Goal: Transaction & Acquisition: Purchase product/service

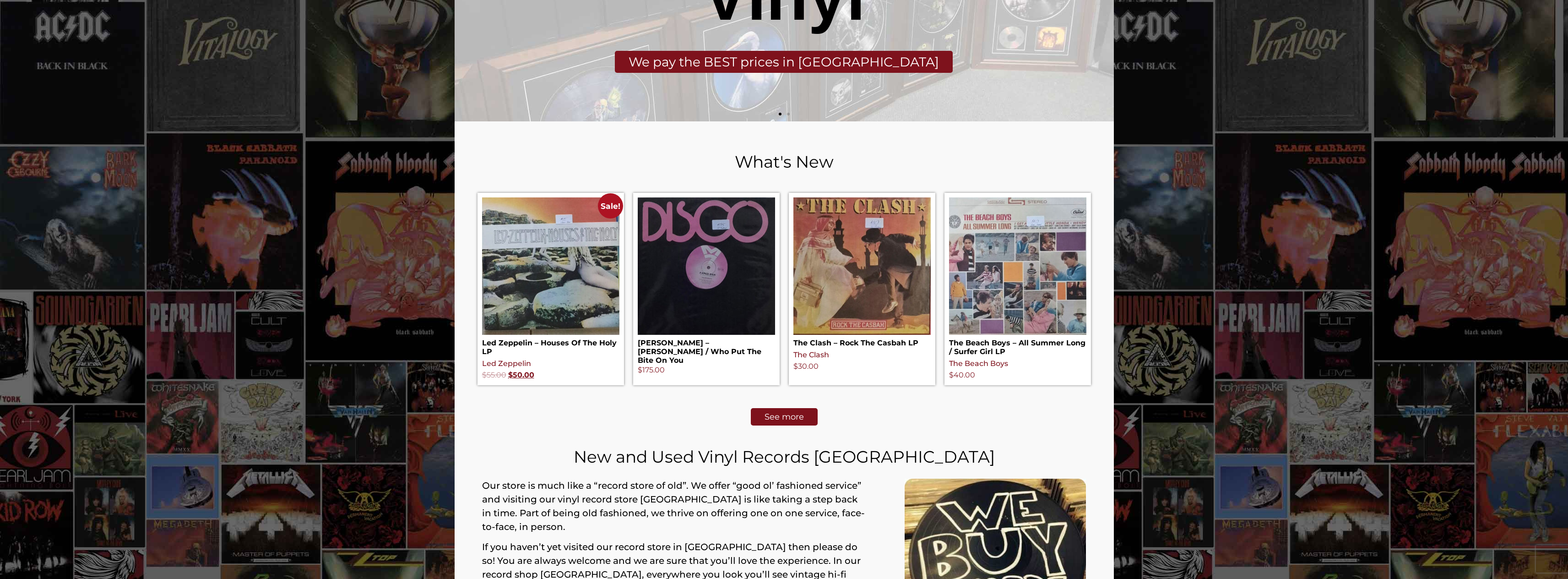
scroll to position [359, 0]
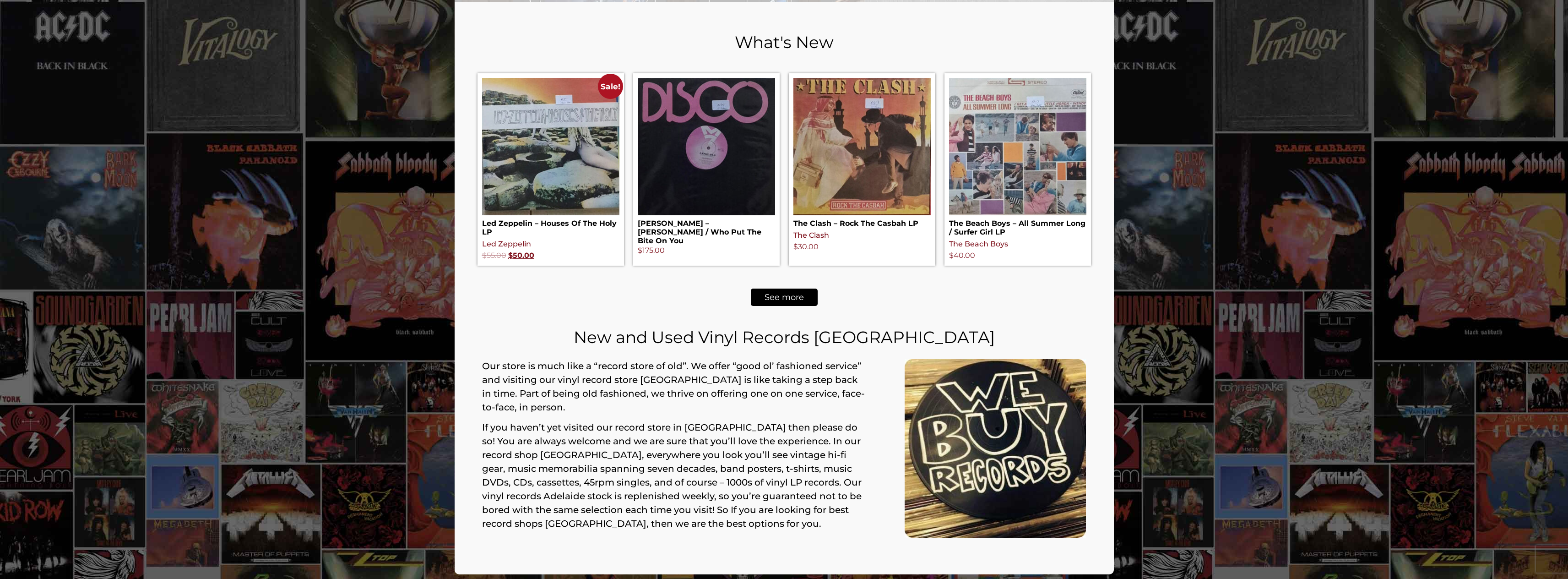
click at [787, 297] on span "See more" at bounding box center [784, 297] width 40 height 9
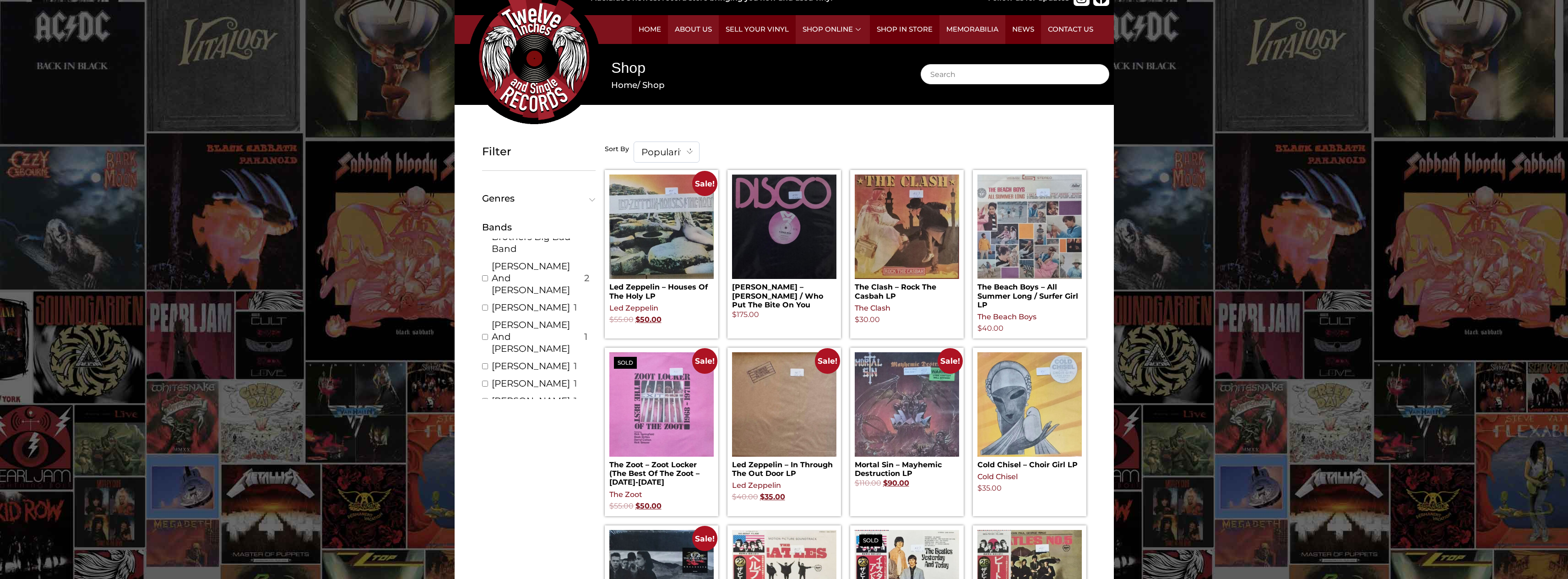
scroll to position [1100, 0]
click at [954, 72] on input "Search" at bounding box center [1015, 74] width 189 height 20
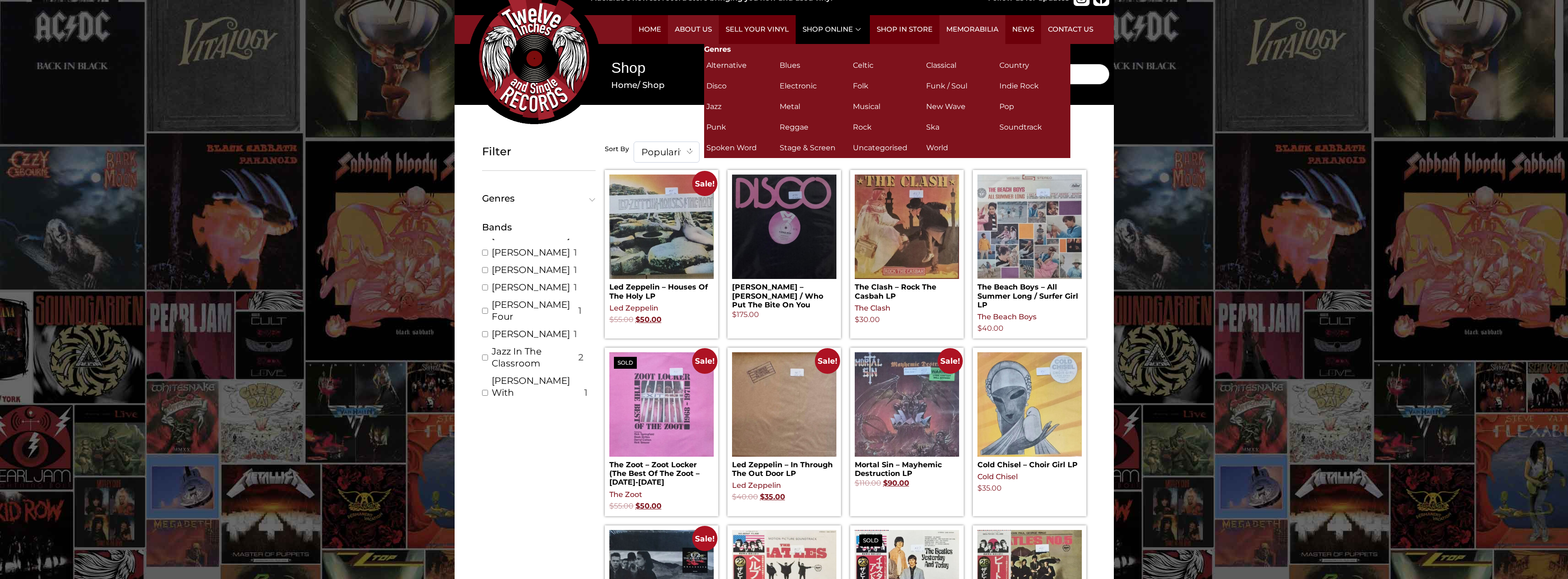
click at [832, 27] on link "Shop Online" at bounding box center [833, 29] width 74 height 29
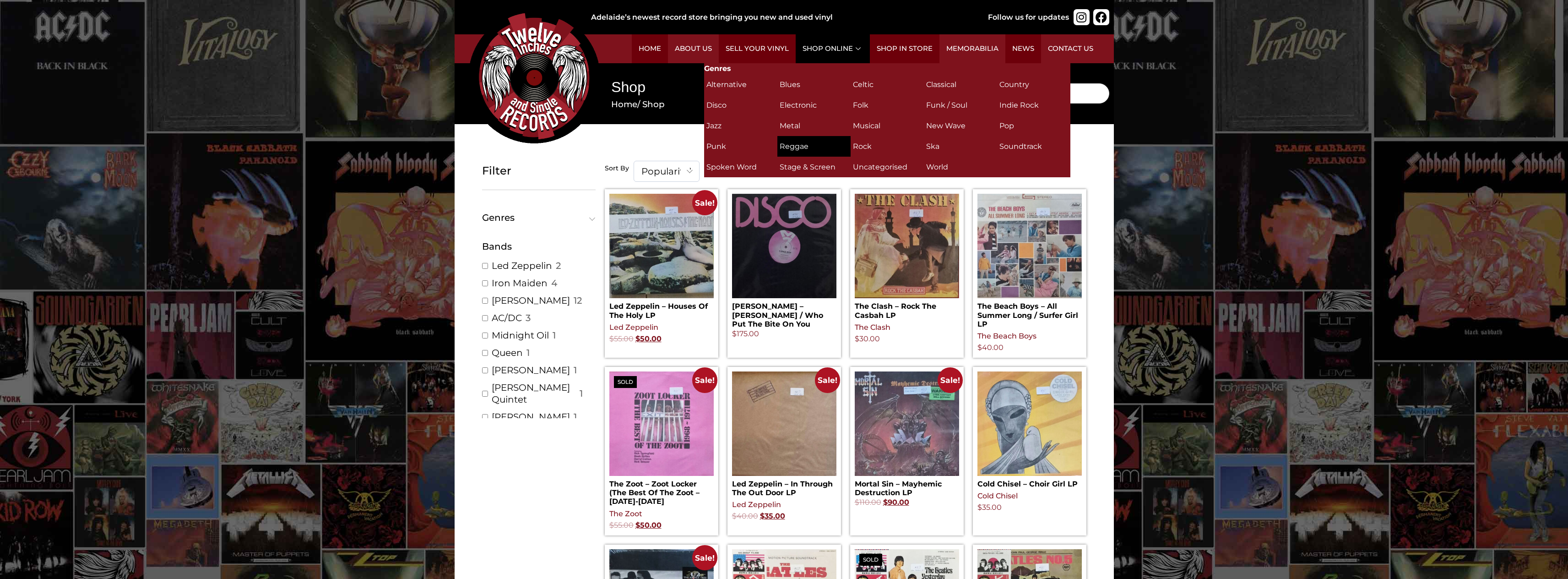
click at [802, 141] on h2 "Reggae (8)" at bounding box center [814, 146] width 69 height 16
